Goal: Transaction & Acquisition: Book appointment/travel/reservation

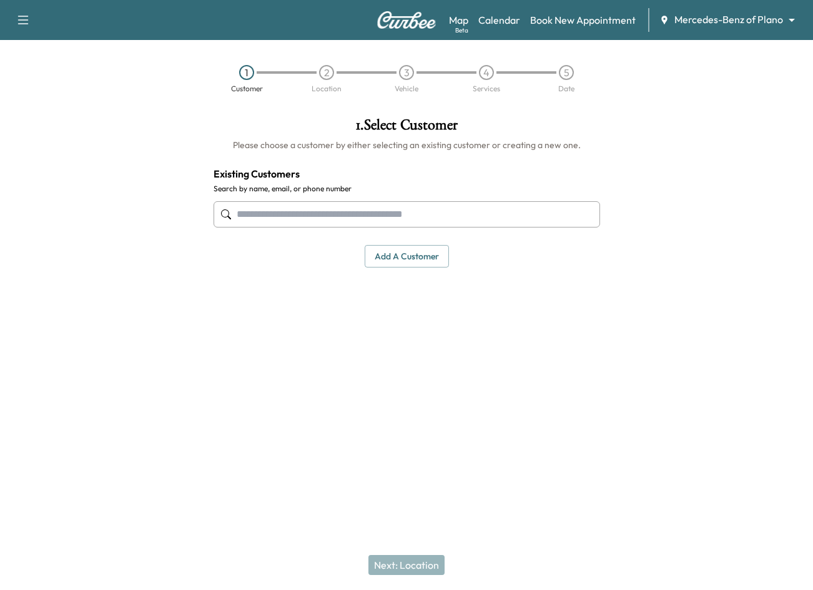
click at [331, 213] on input "text" at bounding box center [407, 214] width 387 height 26
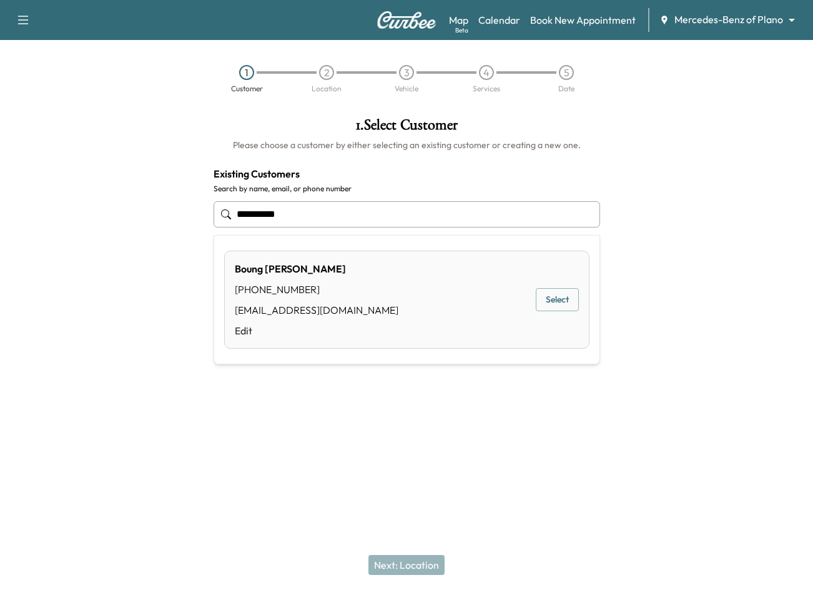
click at [563, 294] on button "Select" at bounding box center [557, 299] width 43 height 23
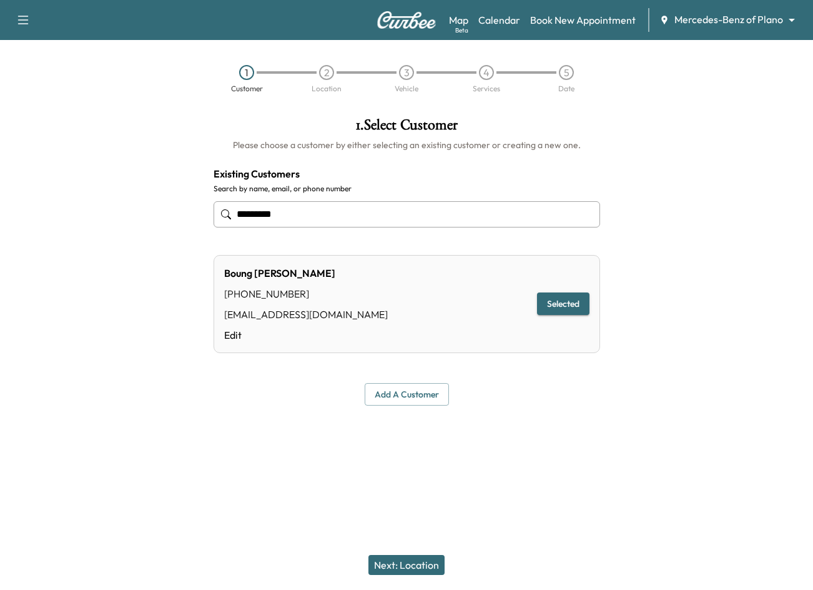
type input "*********"
click at [402, 566] on button "Next: Location" at bounding box center [407, 565] width 76 height 20
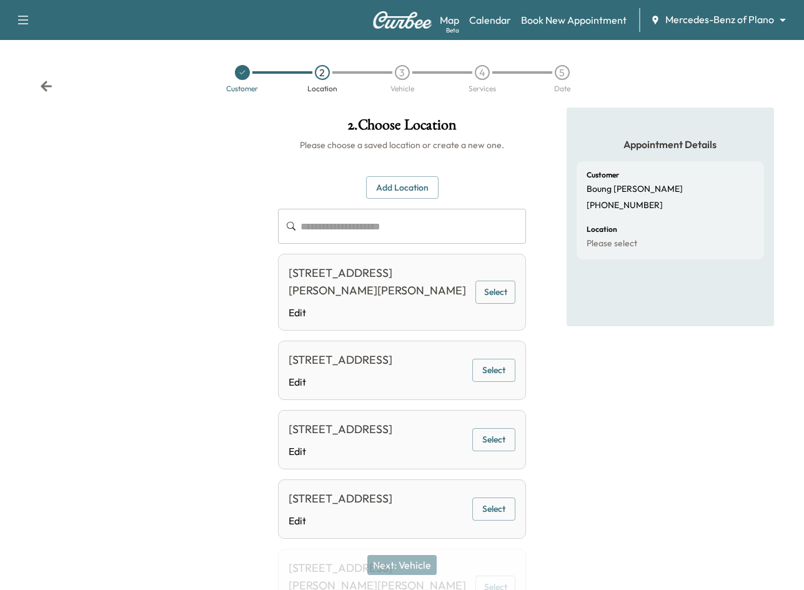
click at [513, 294] on button "Select" at bounding box center [495, 291] width 40 height 23
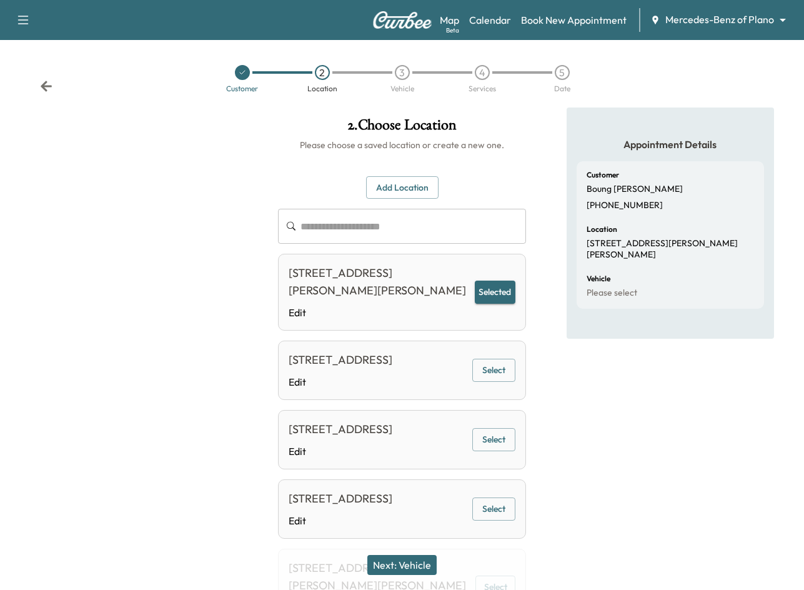
click at [402, 571] on button "Next: Vehicle" at bounding box center [401, 565] width 69 height 20
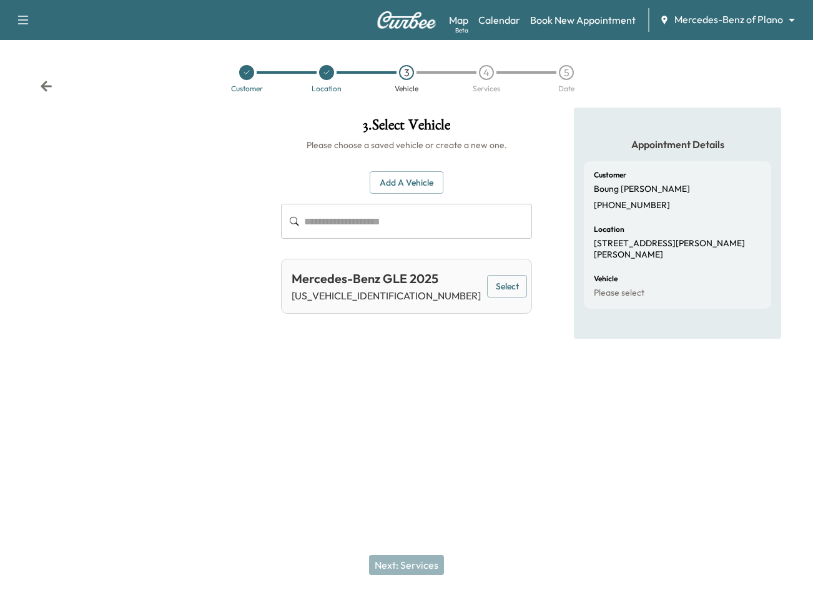
click at [504, 280] on button "Select" at bounding box center [507, 286] width 40 height 23
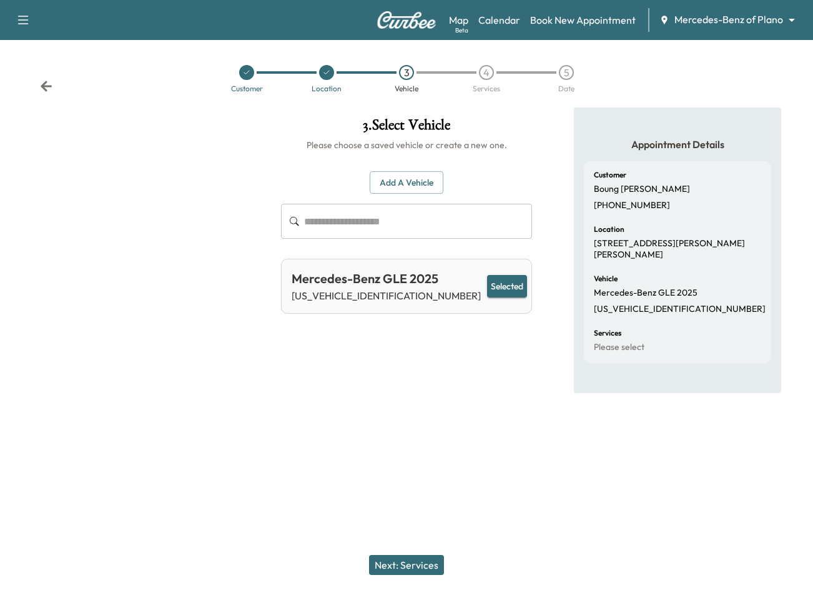
click at [406, 562] on button "Next: Services" at bounding box center [406, 565] width 75 height 20
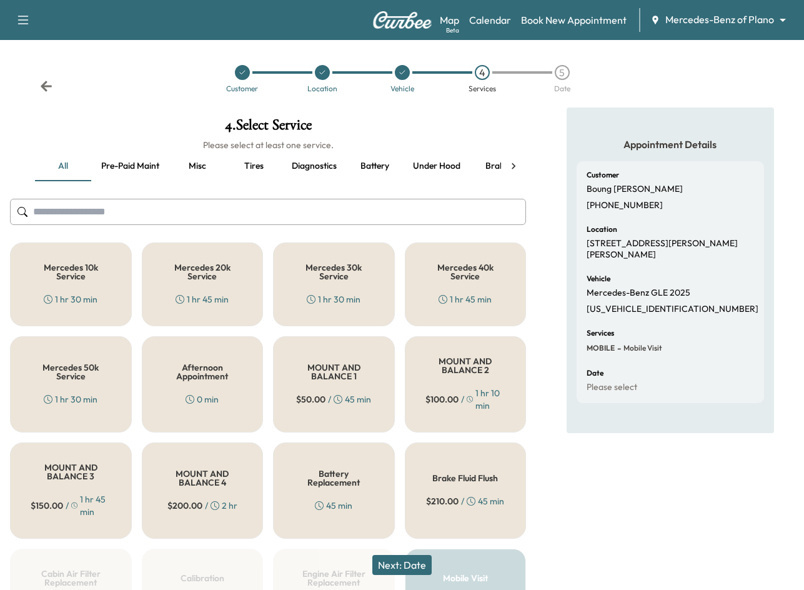
click at [644, 497] on div "Appointment Details Customer Boung Seo [PHONE_NUMBER] Location [STREET_ADDRESS]…" at bounding box center [670, 570] width 207 height 926
click at [395, 24] on img at bounding box center [402, 19] width 60 height 17
click at [400, 25] on img at bounding box center [402, 19] width 60 height 17
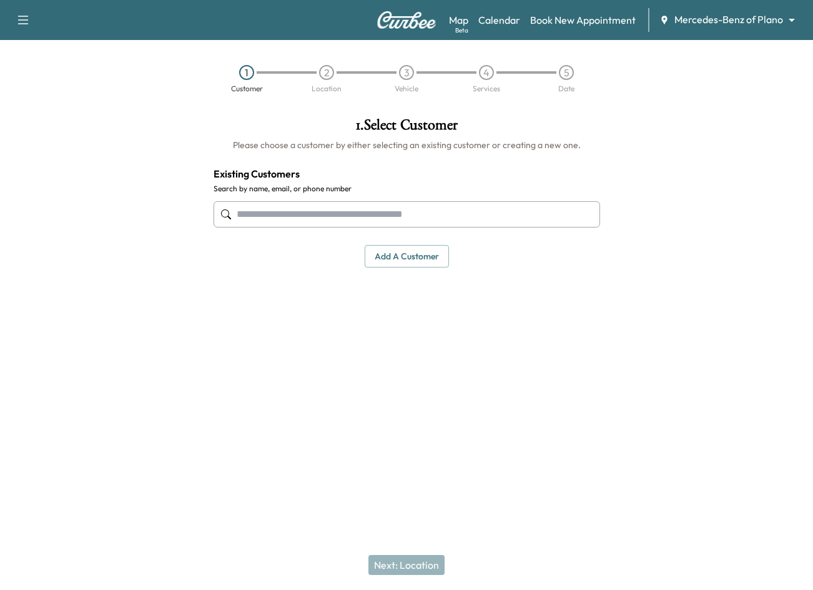
click at [383, 22] on img at bounding box center [407, 19] width 60 height 17
click at [314, 222] on input "text" at bounding box center [407, 214] width 387 height 26
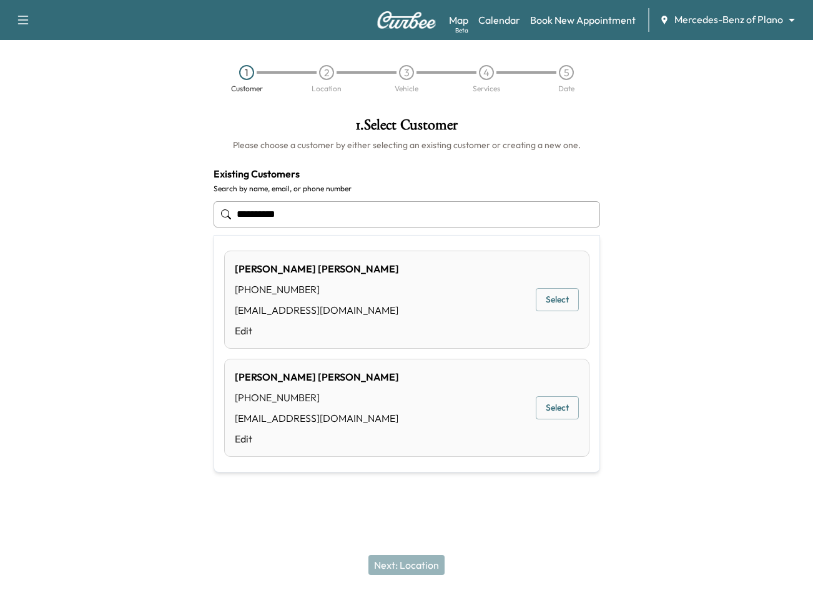
click at [560, 294] on button "Select" at bounding box center [557, 299] width 43 height 23
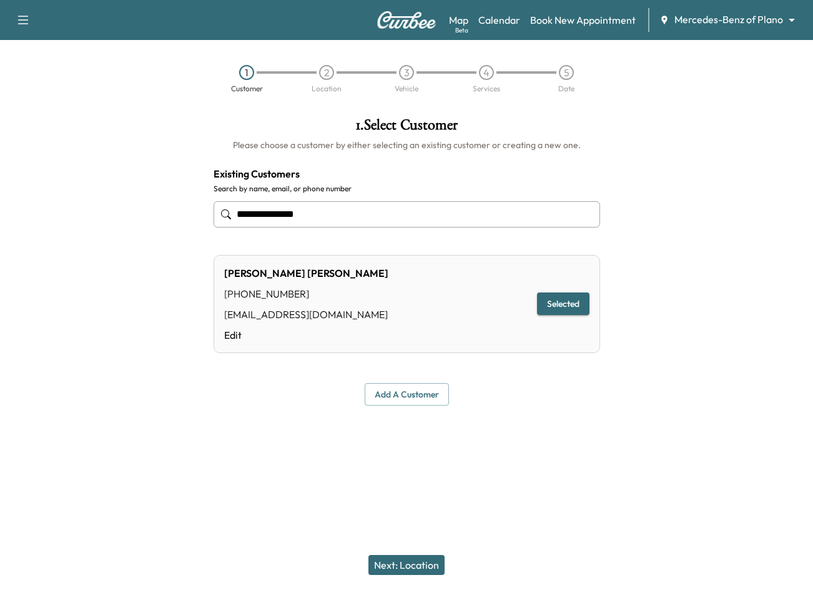
type input "**********"
click at [429, 567] on button "Next: Location" at bounding box center [407, 565] width 76 height 20
